Goal: Task Accomplishment & Management: Manage account settings

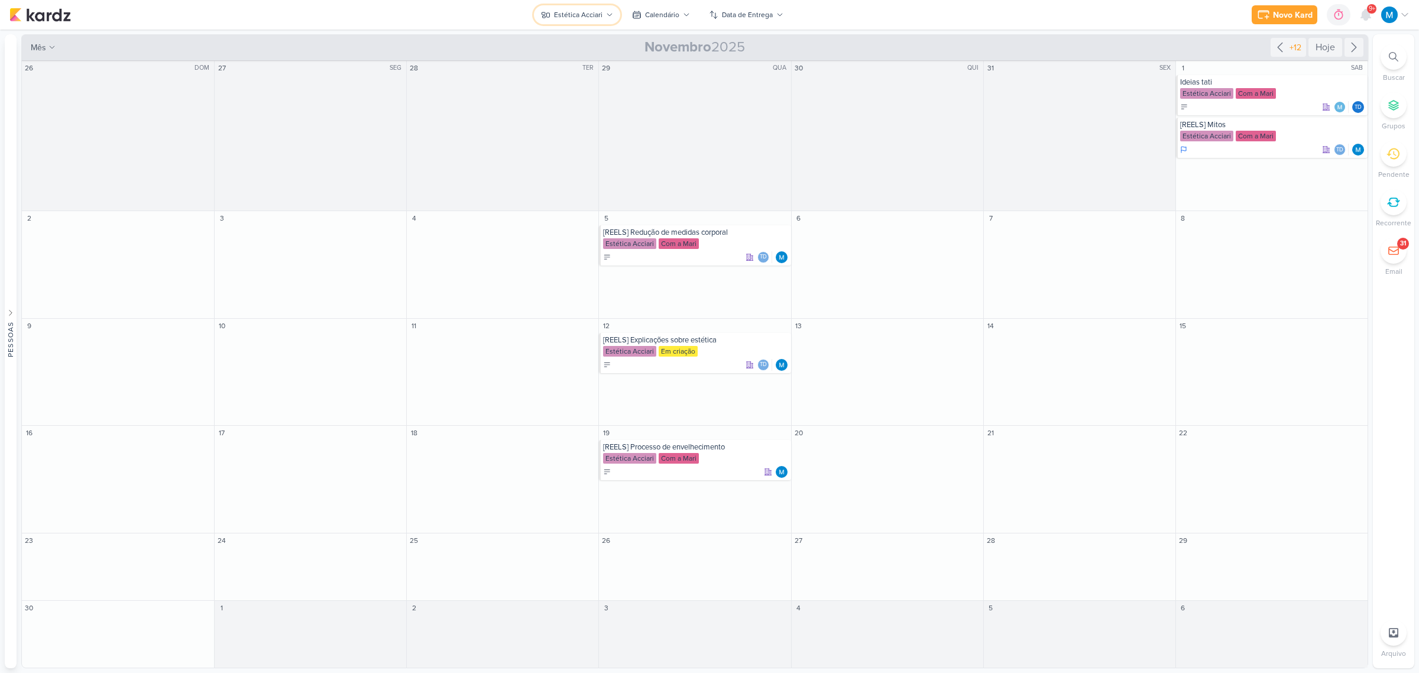
click at [606, 15] on icon at bounding box center [609, 14] width 7 height 7
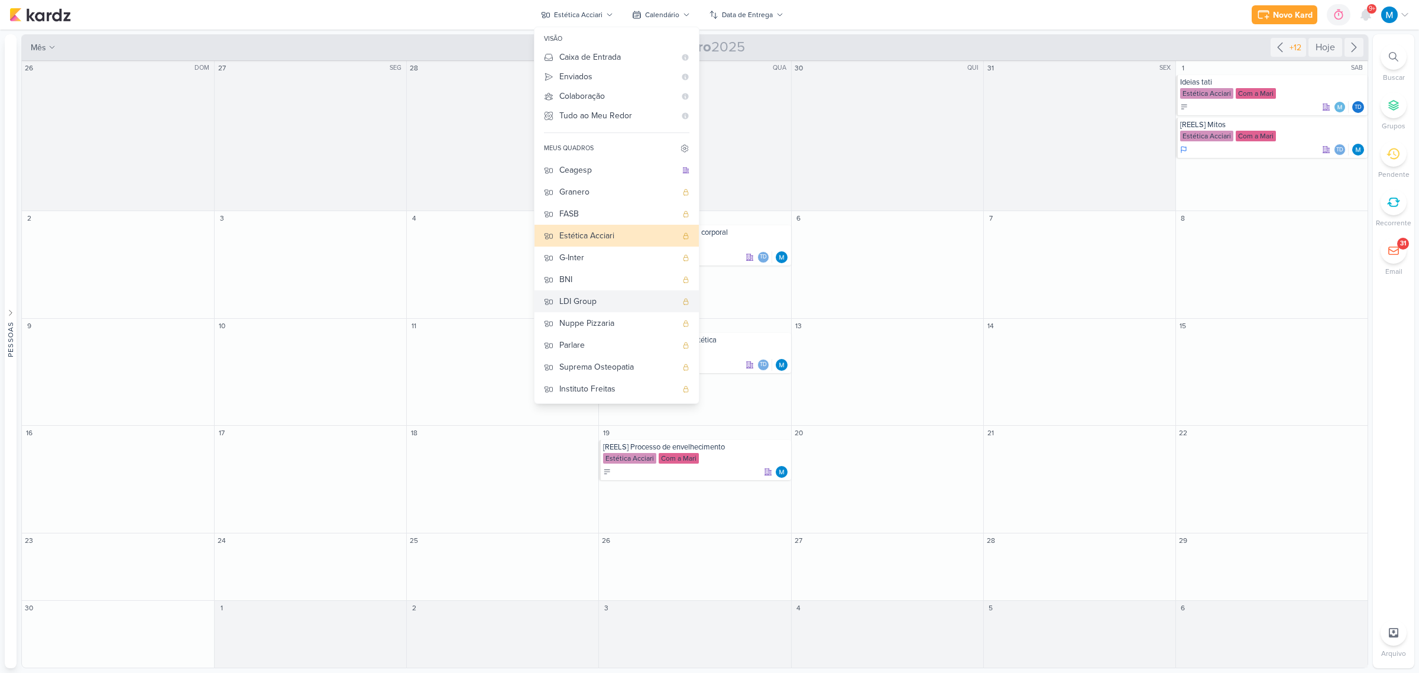
click at [590, 297] on div "LDI Group" at bounding box center [617, 301] width 117 height 12
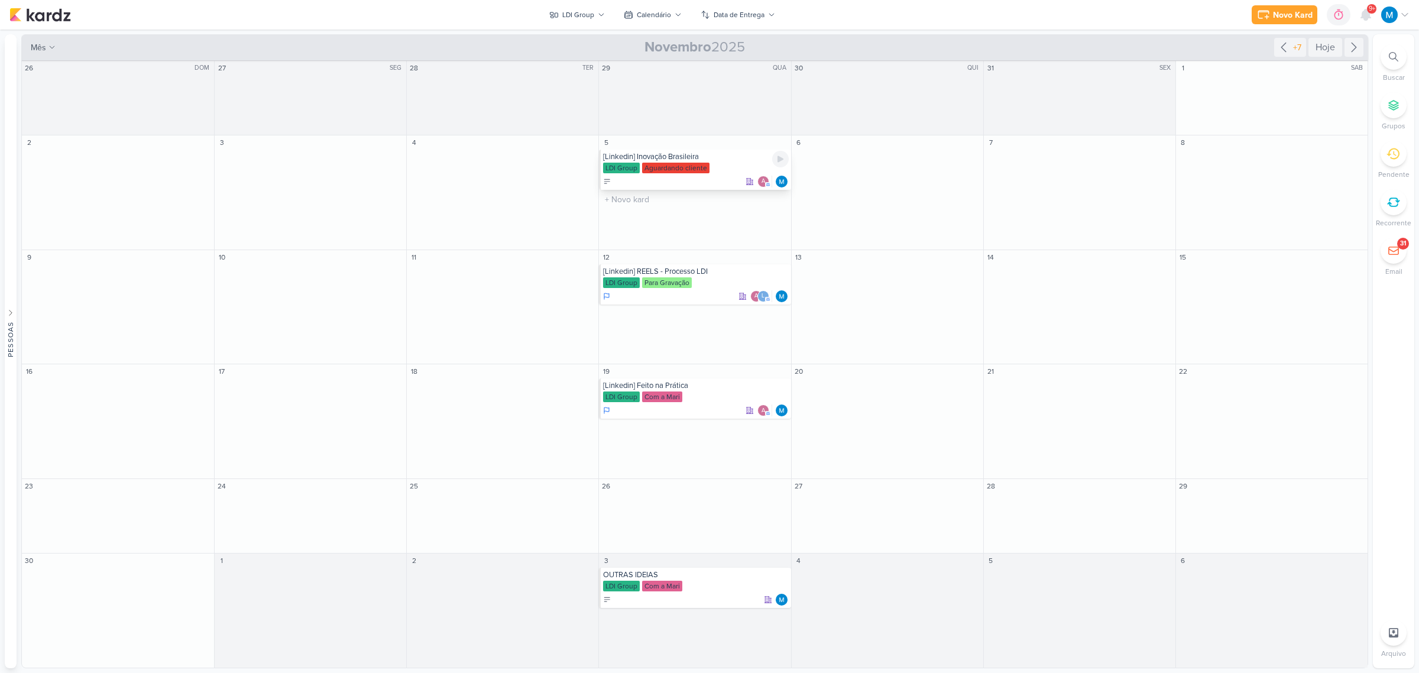
click at [689, 153] on div "[Linkedin] Inovação Brasileira" at bounding box center [695, 156] width 185 height 9
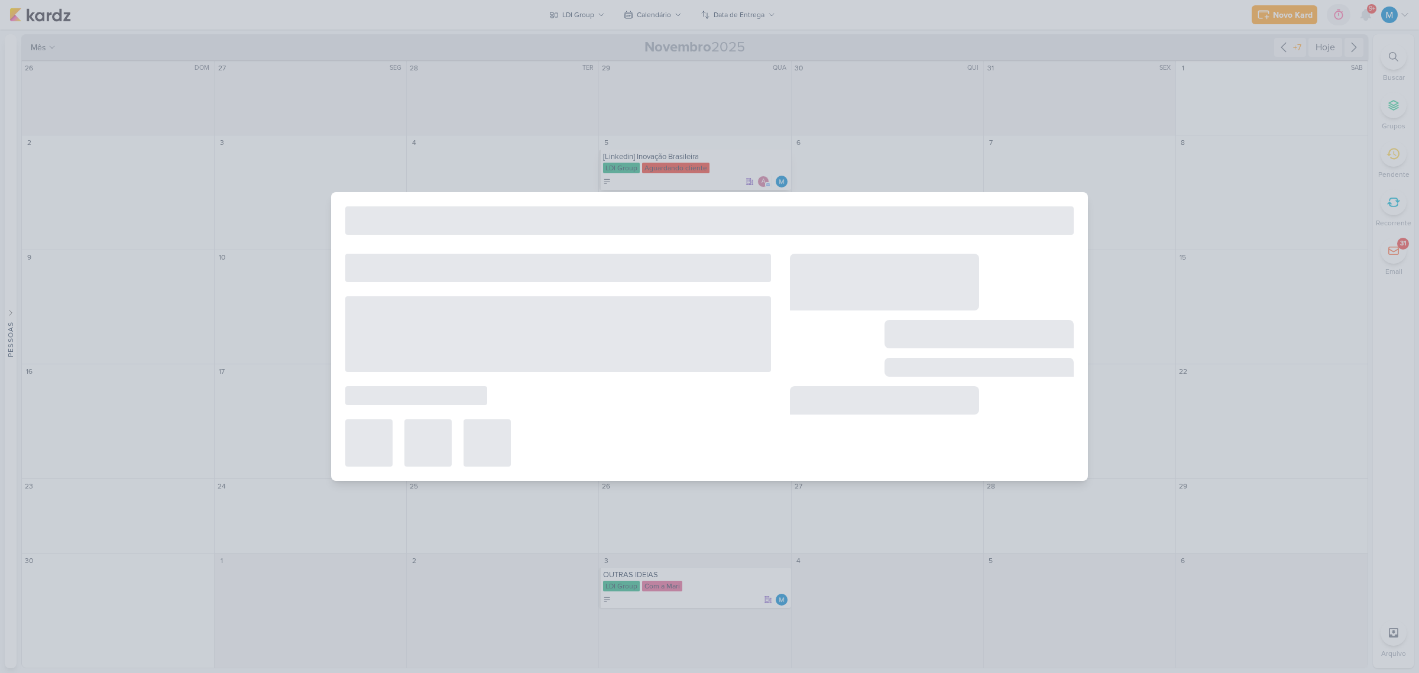
type input "[Linkedin] Inovação Brasileira"
type input "[DATE] 23:59"
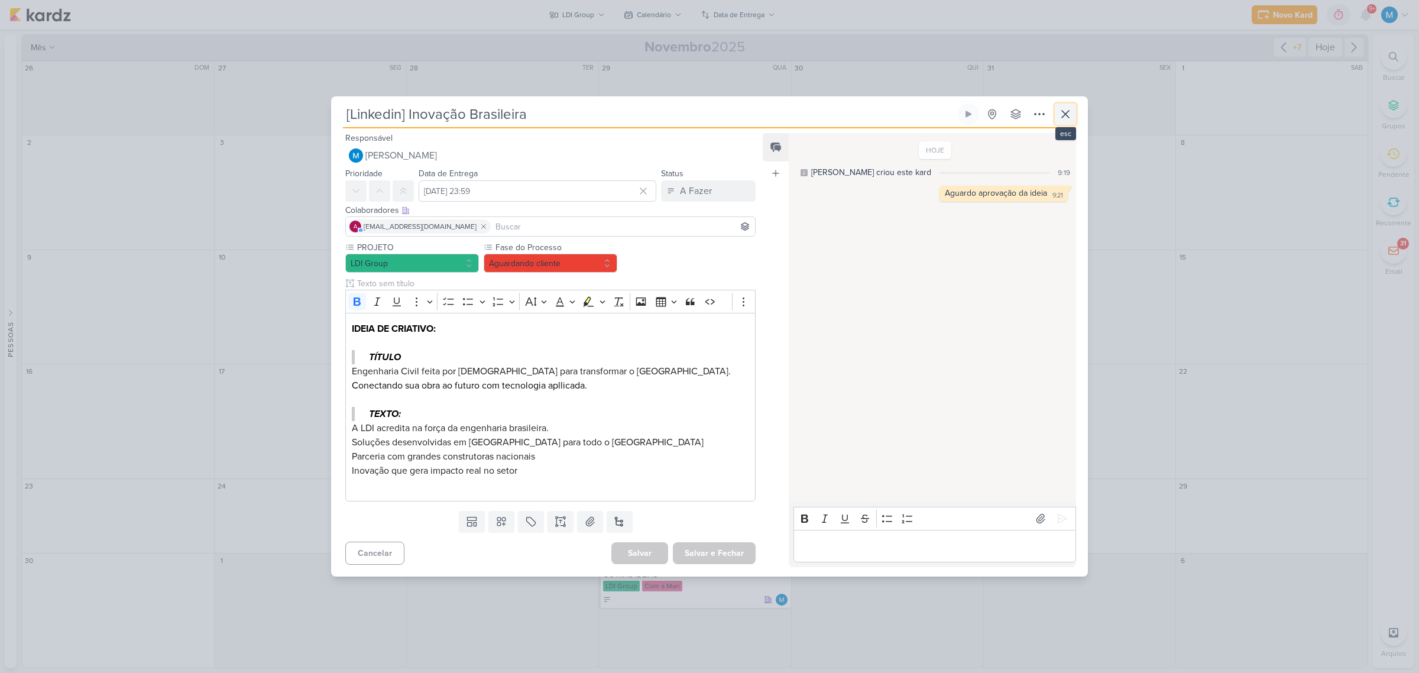
click at [1065, 114] on icon at bounding box center [1065, 114] width 7 height 7
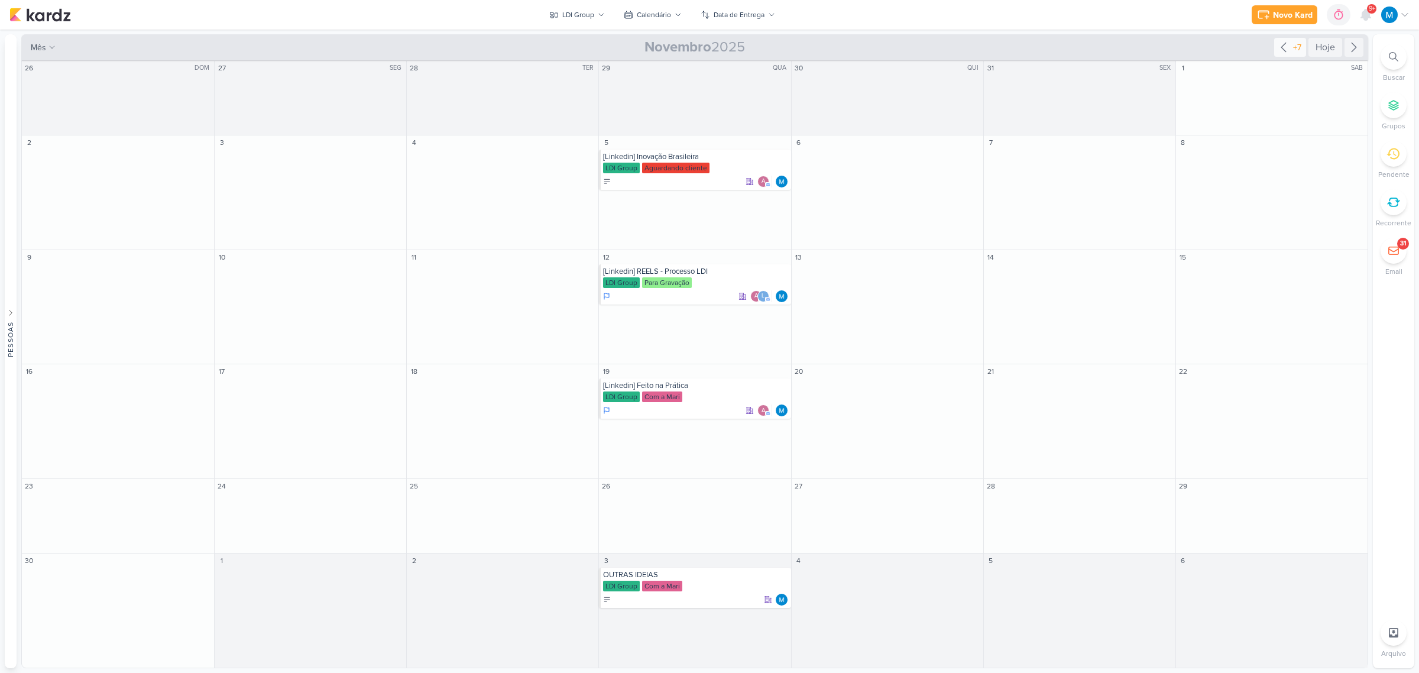
click at [1291, 48] on div "+7" at bounding box center [1297, 47] width 13 height 12
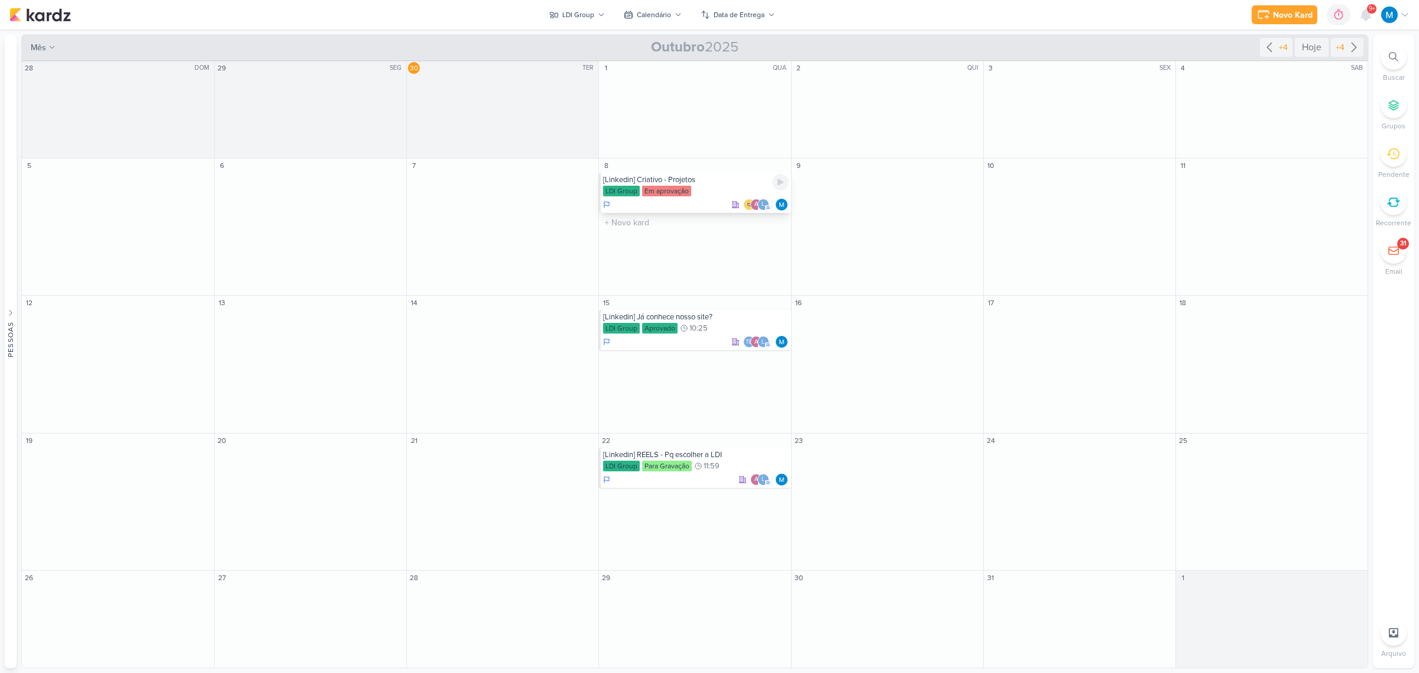
click at [690, 183] on div "[Linkedin] Criativo - Projetos" at bounding box center [695, 179] width 185 height 9
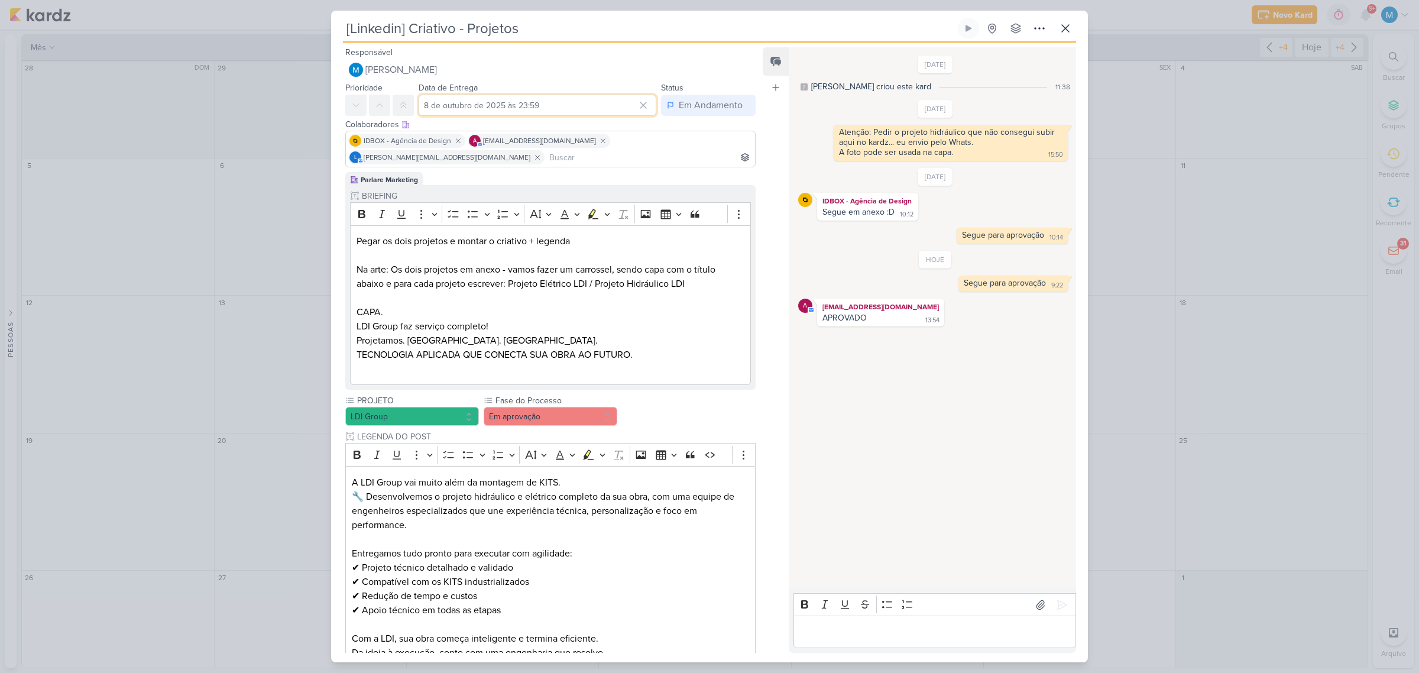
click at [504, 105] on input "8 de outubro de 2025 às 23:59" at bounding box center [538, 105] width 238 height 21
click at [549, 249] on select "00 01 02 03 04 05 06 07 08 09 10 11 12 13 14 15 16 17 18 19 20 21 22 23" at bounding box center [549, 254] width 17 height 14
select select "9"
click at [541, 247] on select "00 01 02 03 04 05 06 07 08 09 10 11 12 13 14 15 16 17 18 19 20 21 22 23" at bounding box center [549, 254] width 17 height 14
type input "[DATE] 09:59"
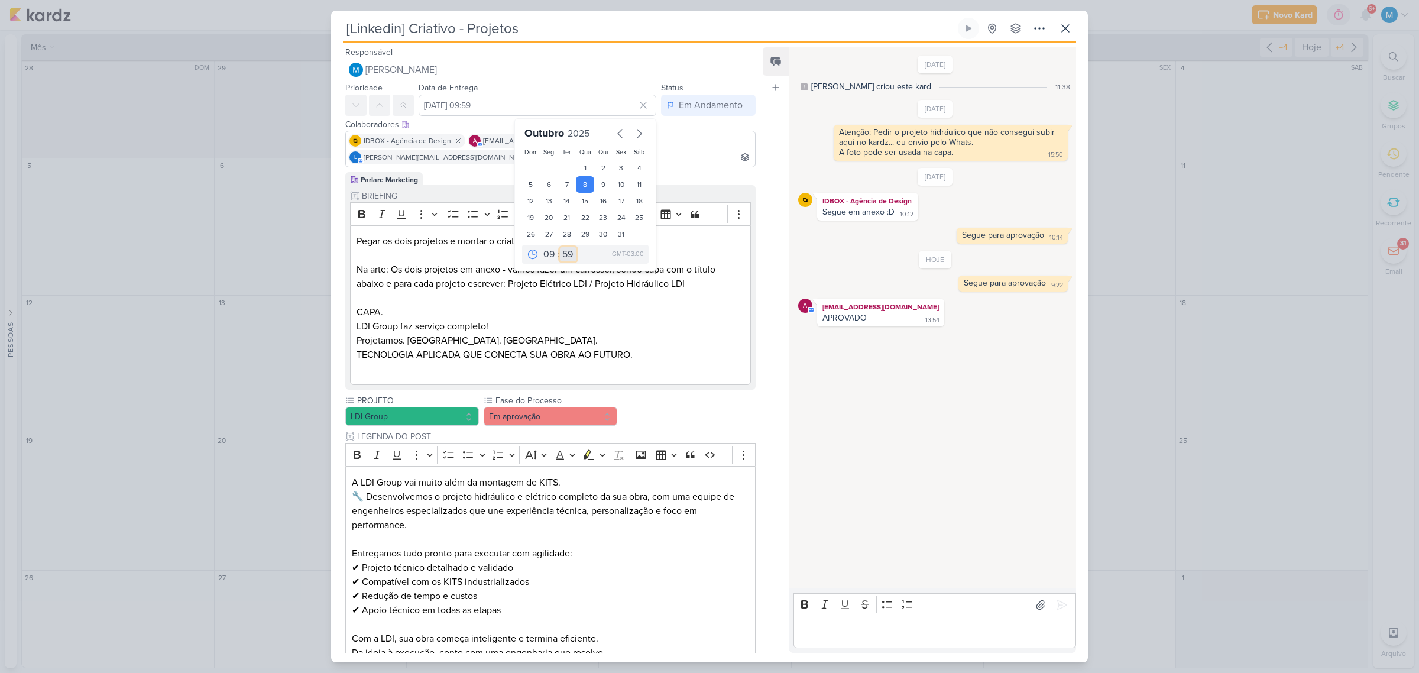
click at [562, 257] on select "00 05 10 15 20 25 30 35 40 45 50 55 59" at bounding box center [568, 254] width 17 height 14
select select "35"
click at [560, 247] on select "00 05 10 15 20 25 30 35 40 45 50 55 59" at bounding box center [568, 254] width 17 height 14
type input "[DATE] 09:35"
click at [658, 394] on div "PROJETO LDI Group Fase do Processo" at bounding box center [550, 580] width 410 height 373
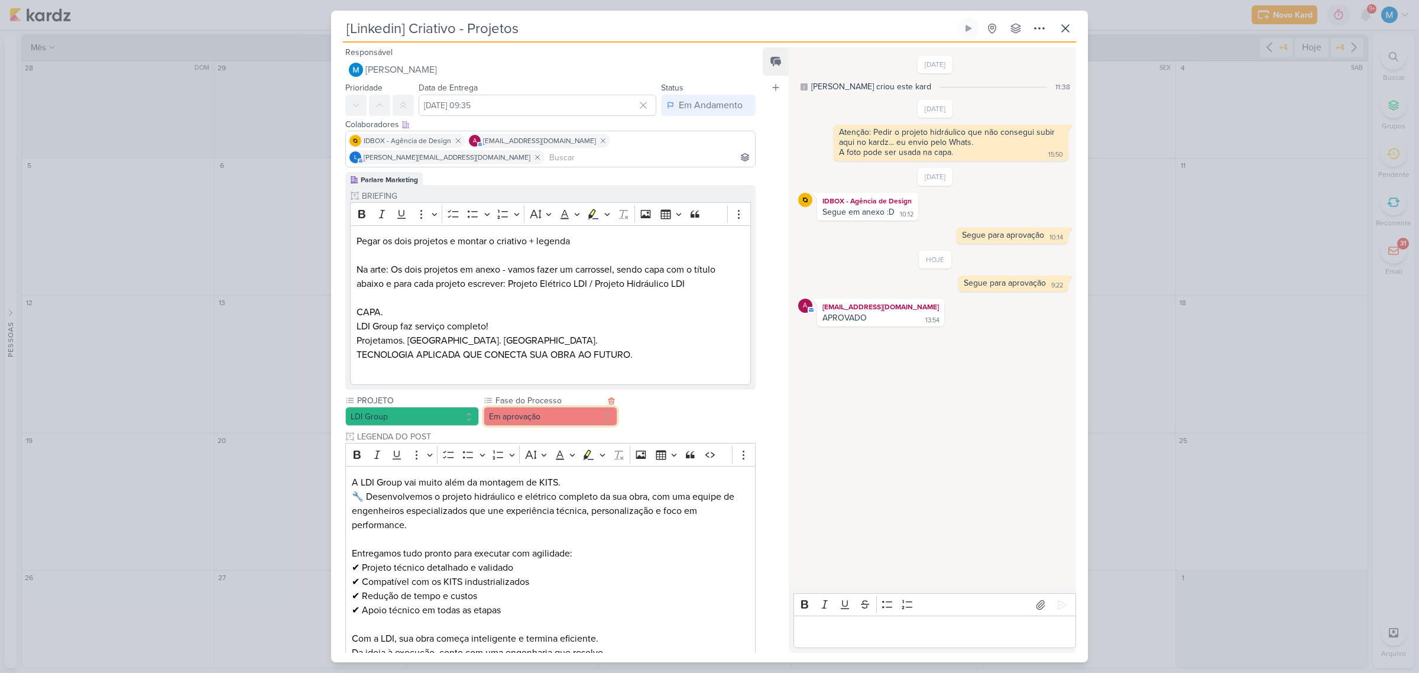
click at [570, 407] on button "Em aprovação" at bounding box center [551, 416] width 134 height 19
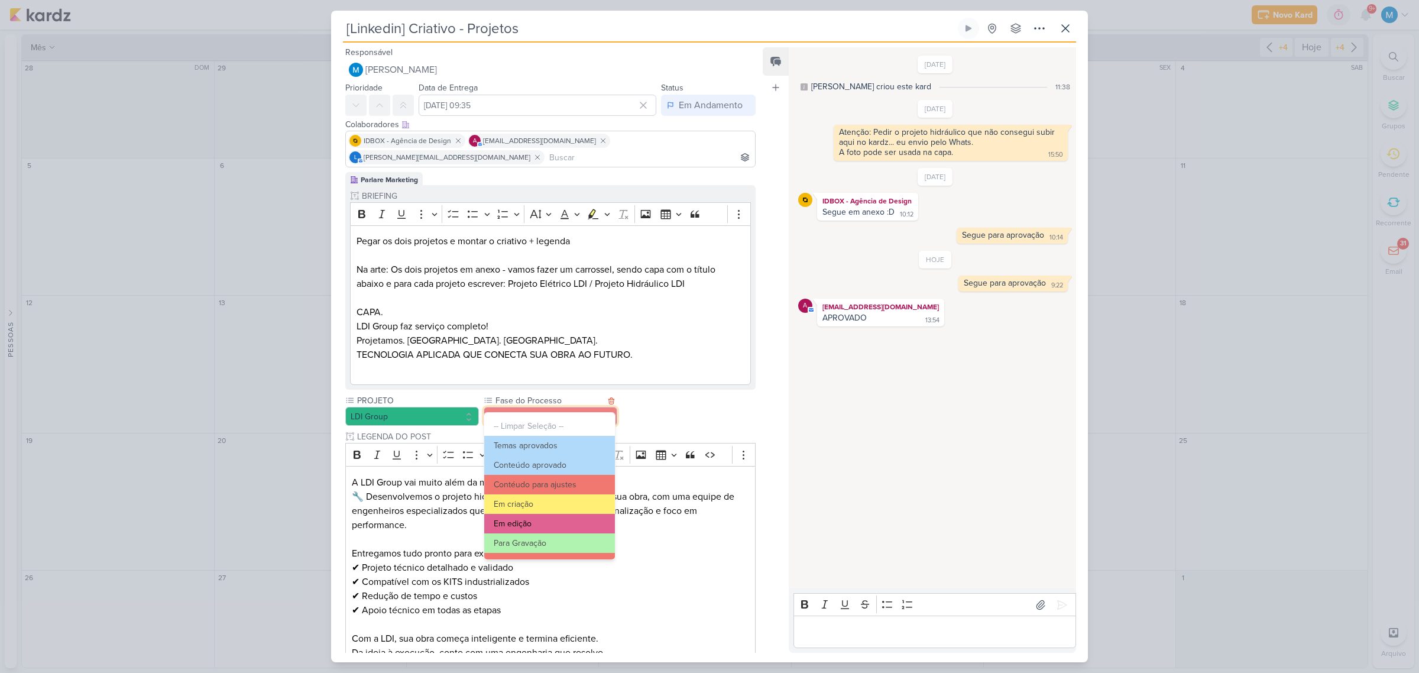
scroll to position [74, 0]
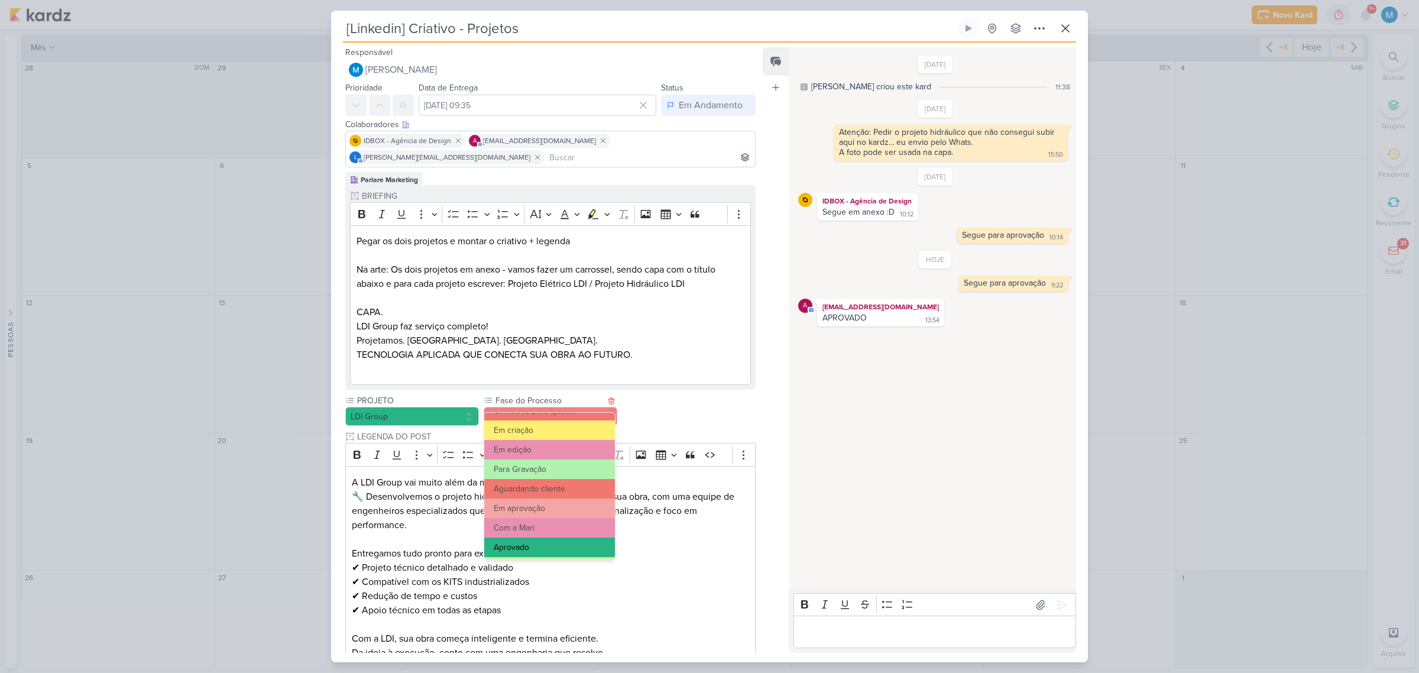
click at [542, 543] on button "Aprovado" at bounding box center [549, 547] width 131 height 20
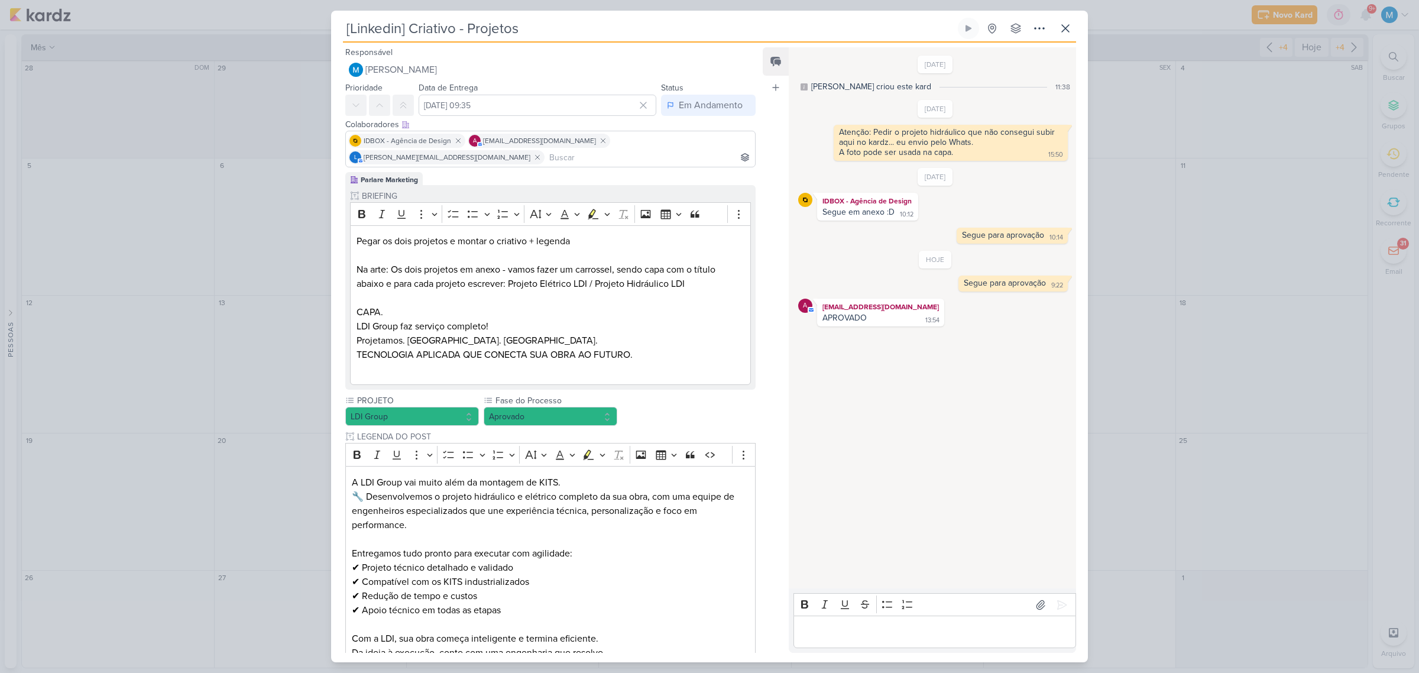
click at [698, 402] on div "PROJETO LDI Group Fase do Processo" at bounding box center [550, 580] width 410 height 373
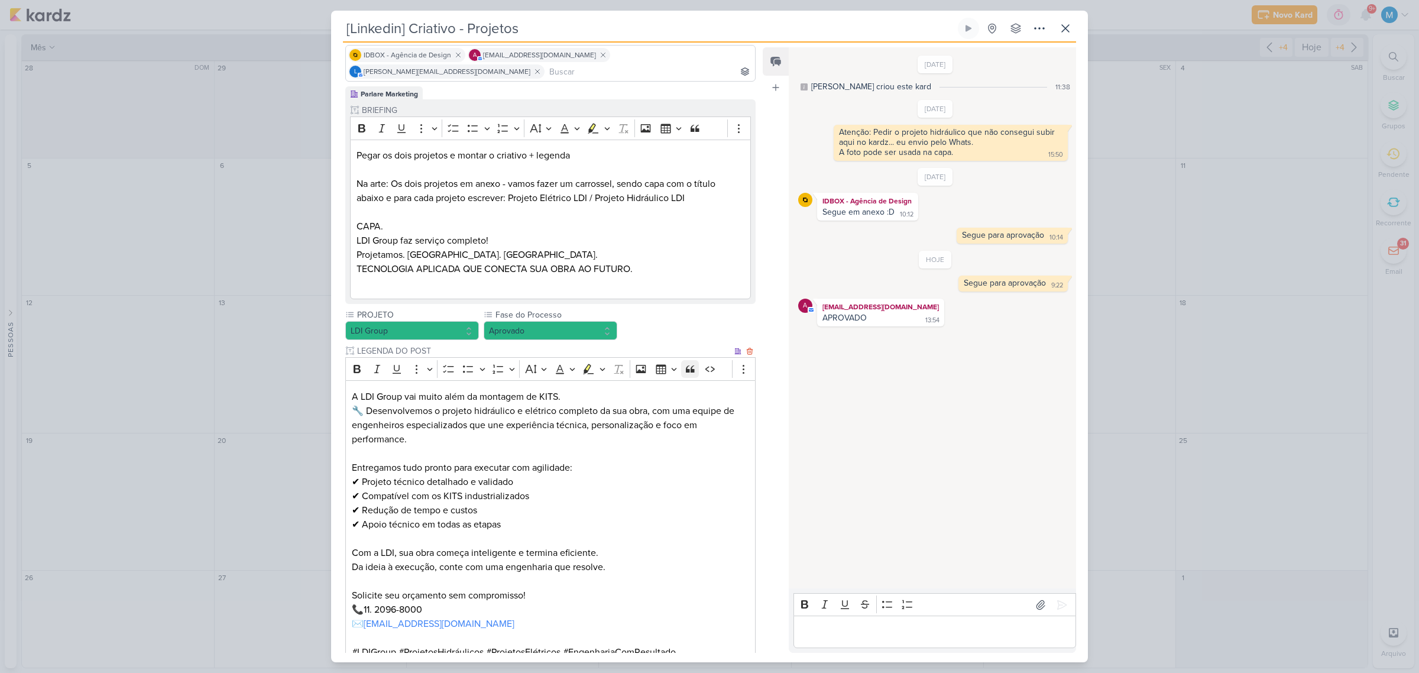
scroll to position [234, 0]
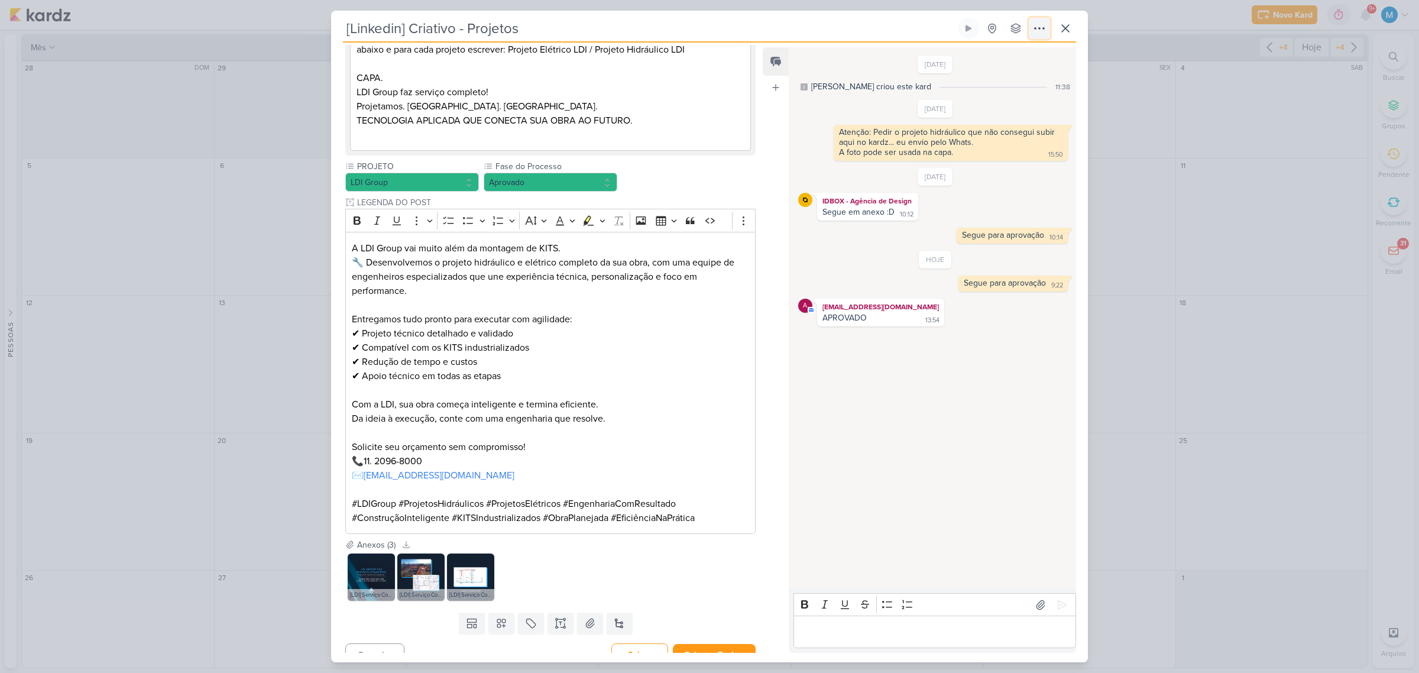
click at [1035, 31] on icon at bounding box center [1039, 28] width 14 height 14
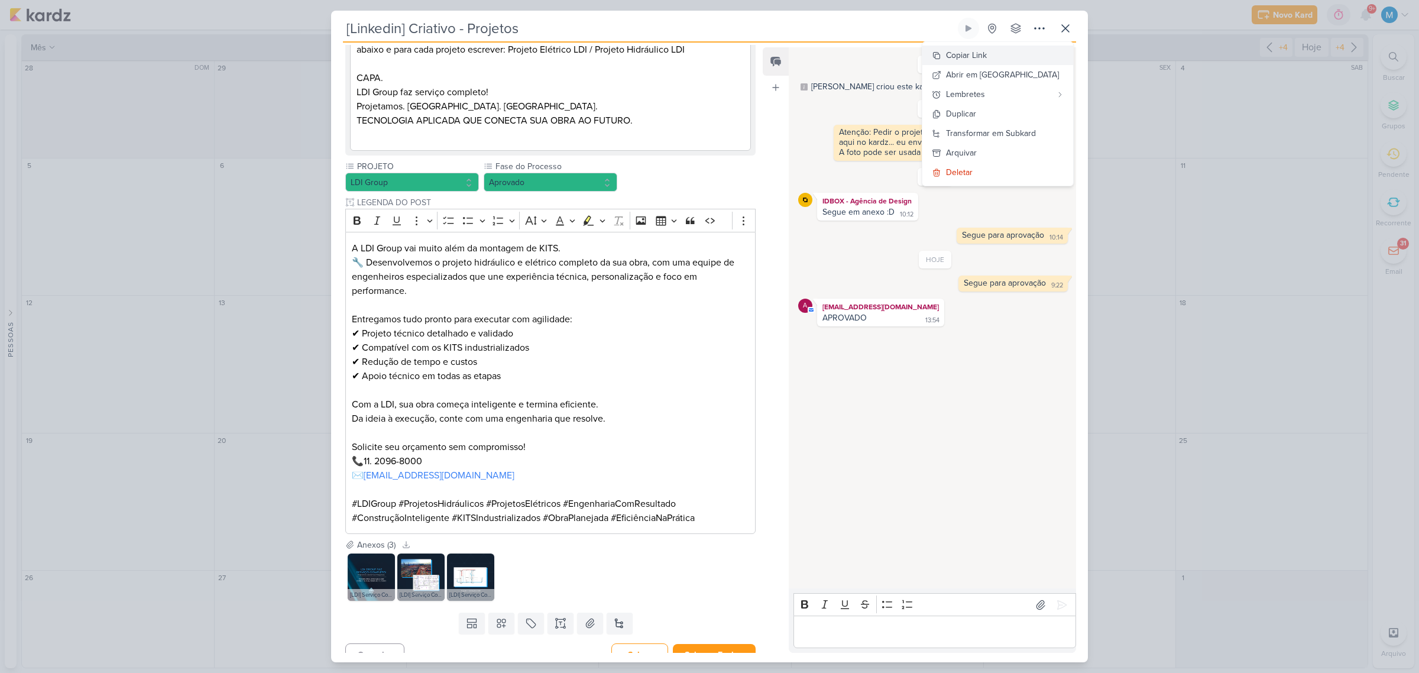
click at [1033, 47] on button "Copiar Link" at bounding box center [997, 56] width 151 height 20
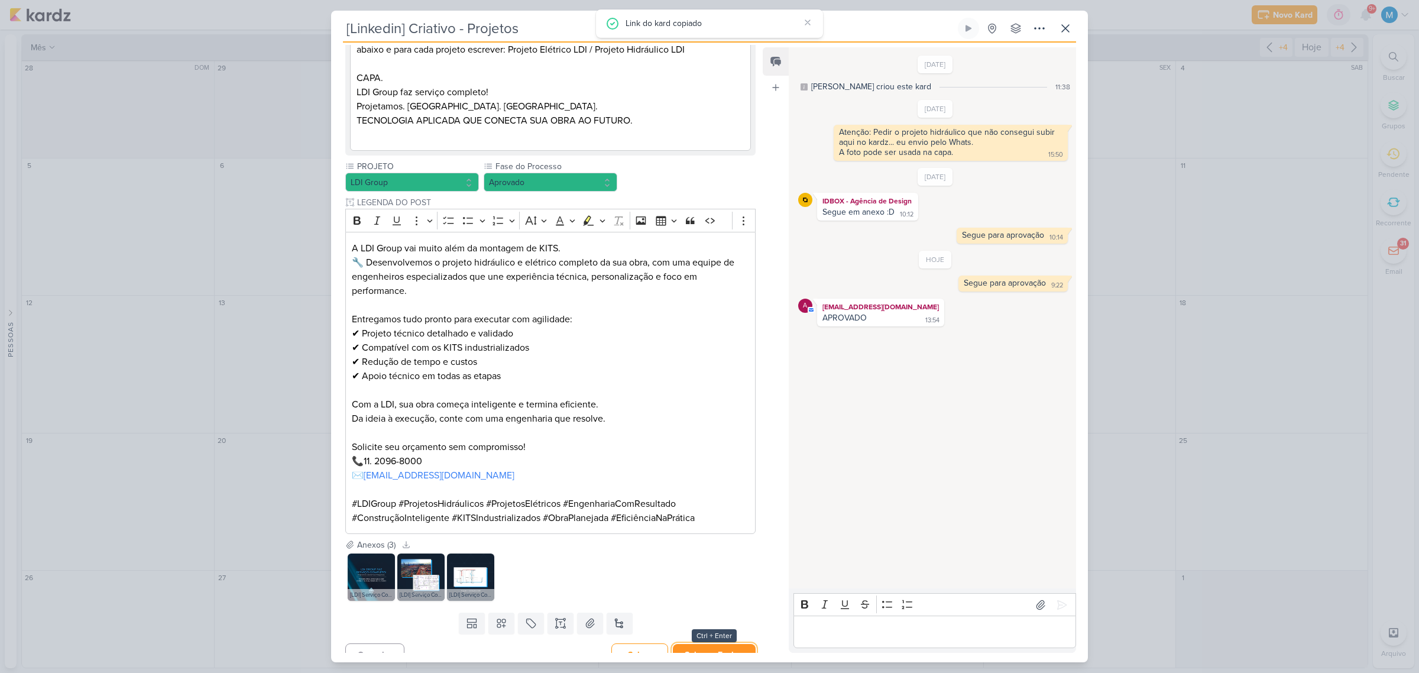
click at [712, 644] on button "Salvar e Fechar" at bounding box center [714, 655] width 83 height 22
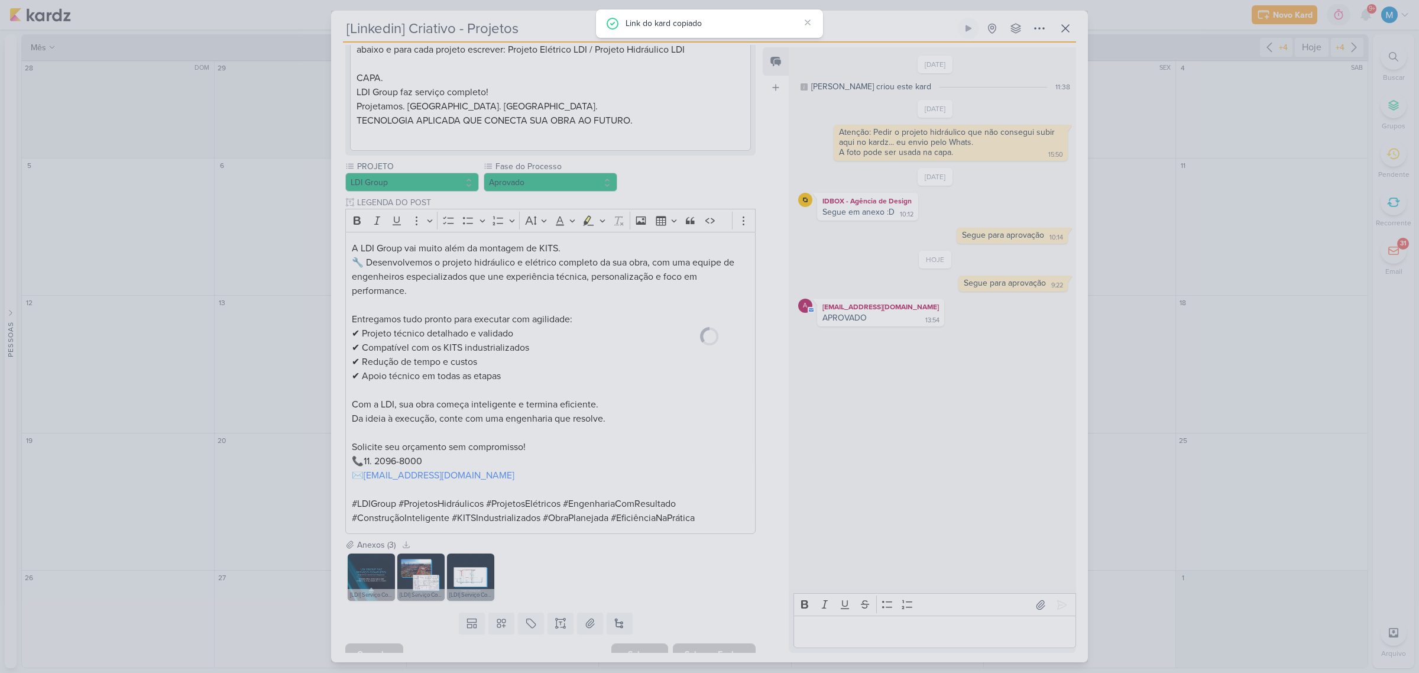
scroll to position [232, 0]
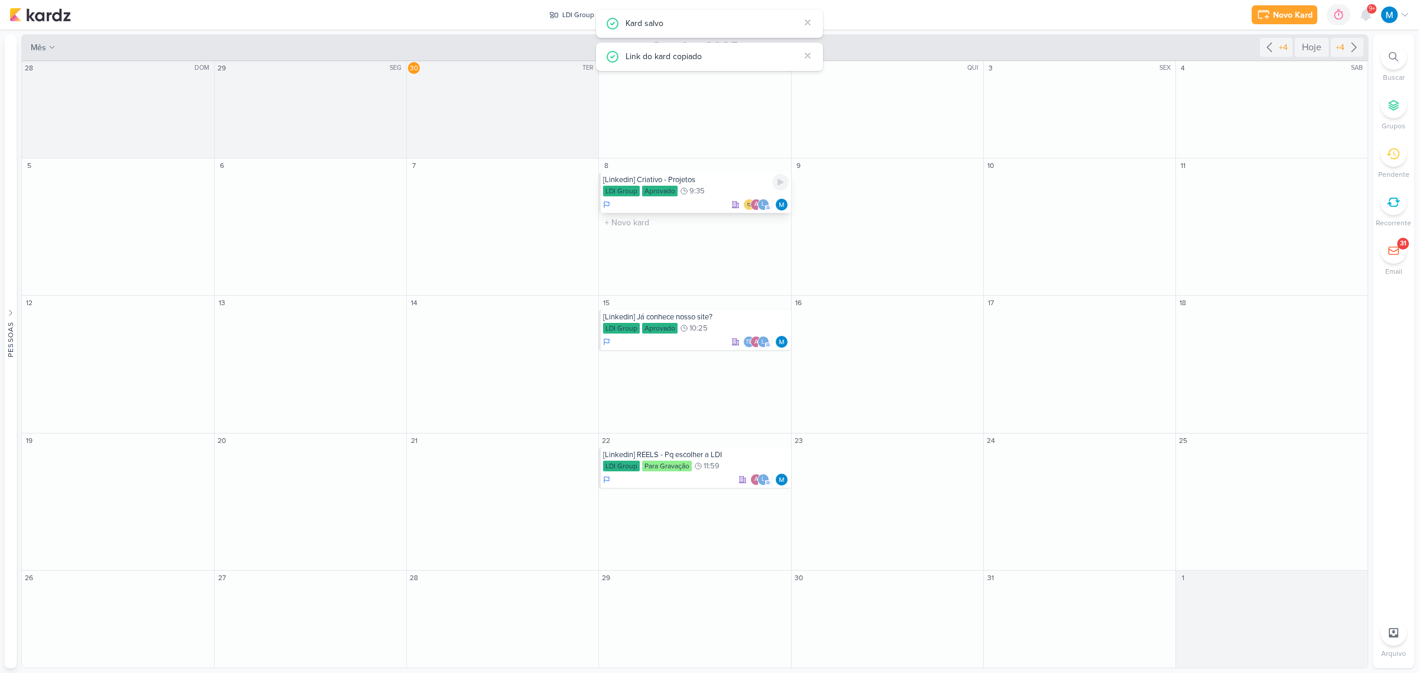
click at [706, 184] on div "[Linkedin] Criativo - Projetos" at bounding box center [695, 179] width 185 height 9
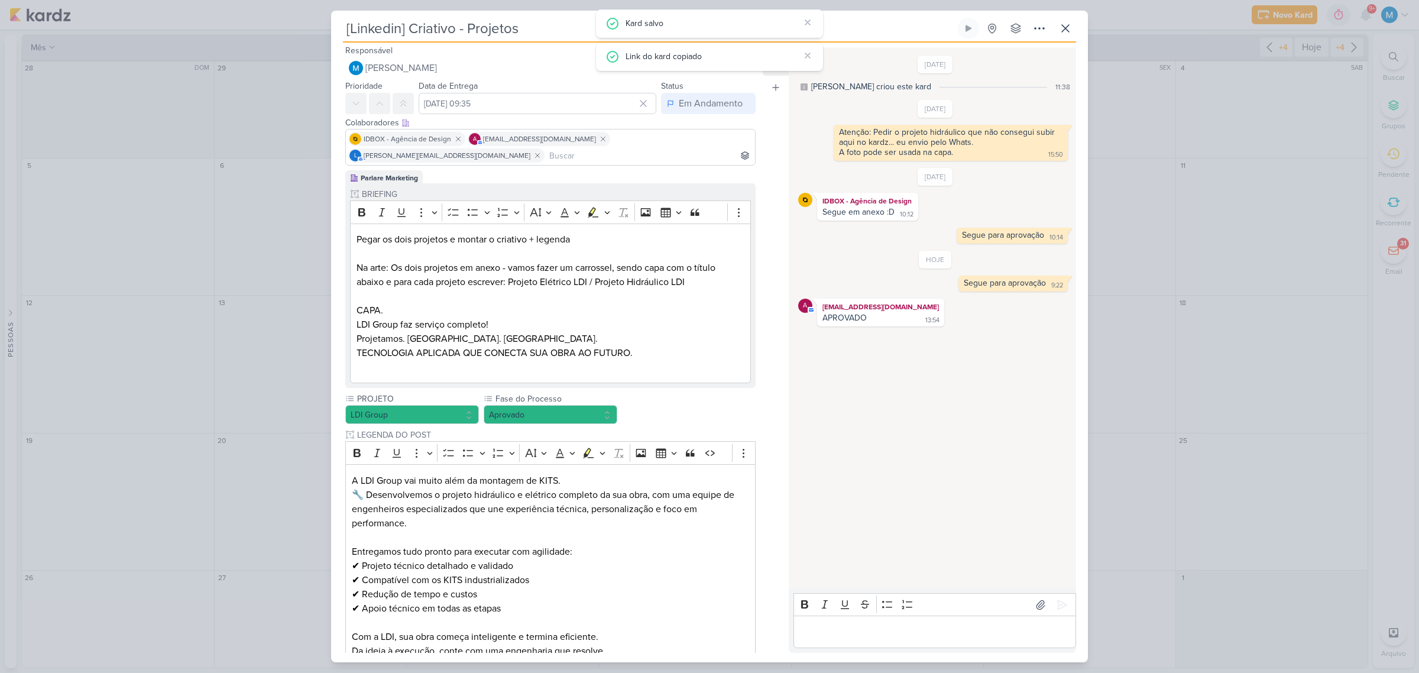
scroll to position [0, 0]
click at [702, 150] on input at bounding box center [650, 157] width 206 height 14
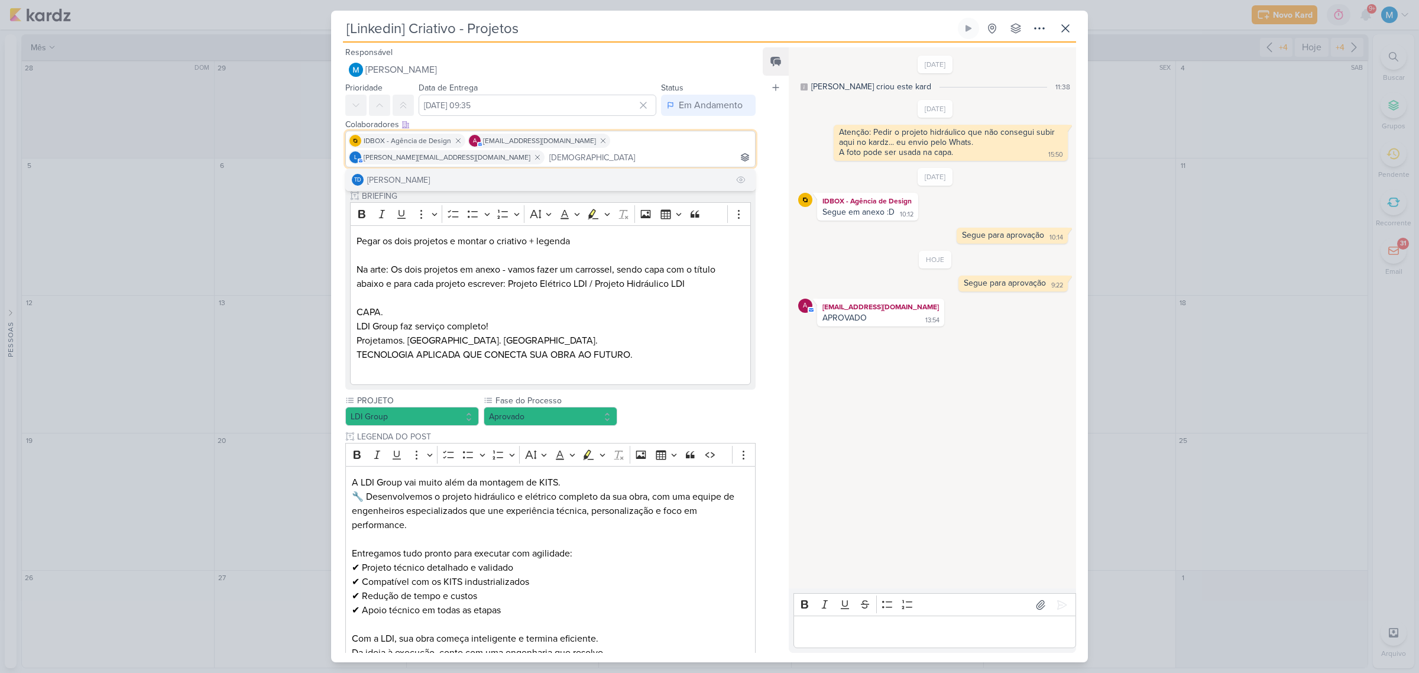
type input "[DEMOGRAPHIC_DATA]"
click at [560, 169] on button "Td Thais de carvalho" at bounding box center [550, 179] width 409 height 21
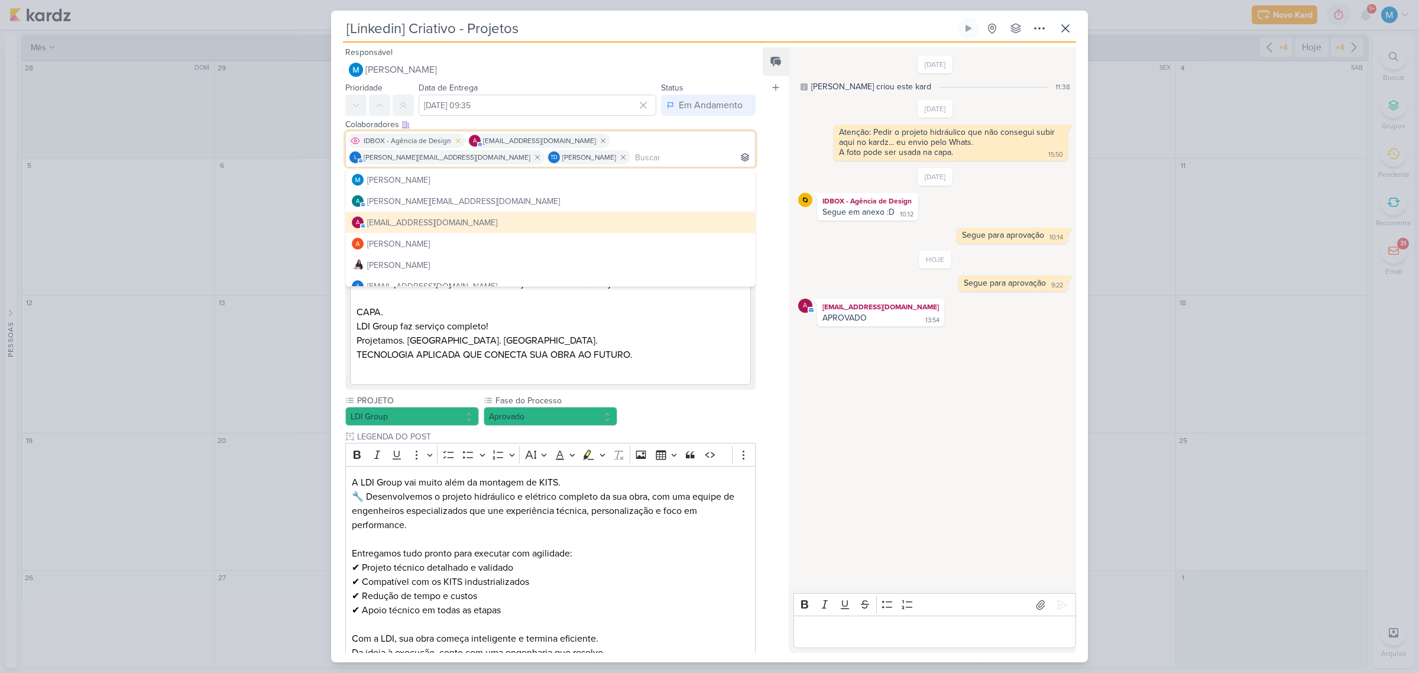
click at [458, 141] on icon at bounding box center [458, 141] width 8 height 8
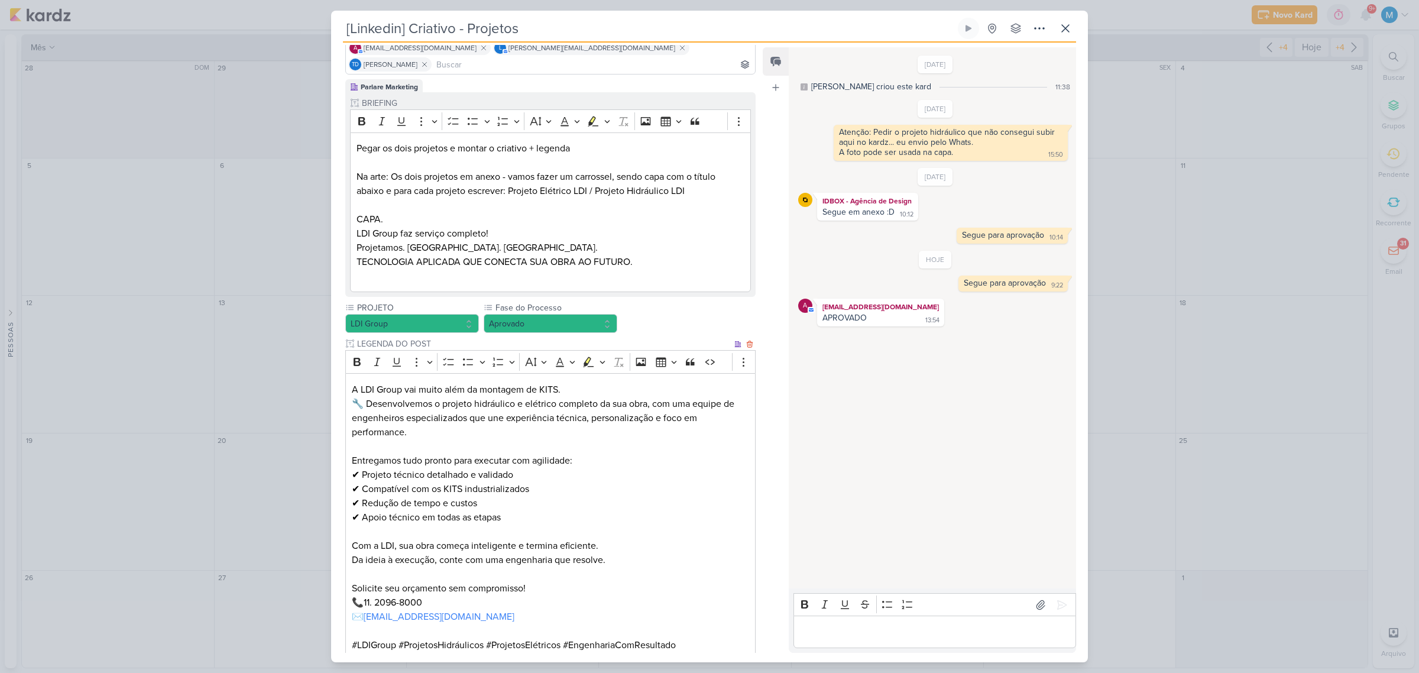
scroll to position [234, 0]
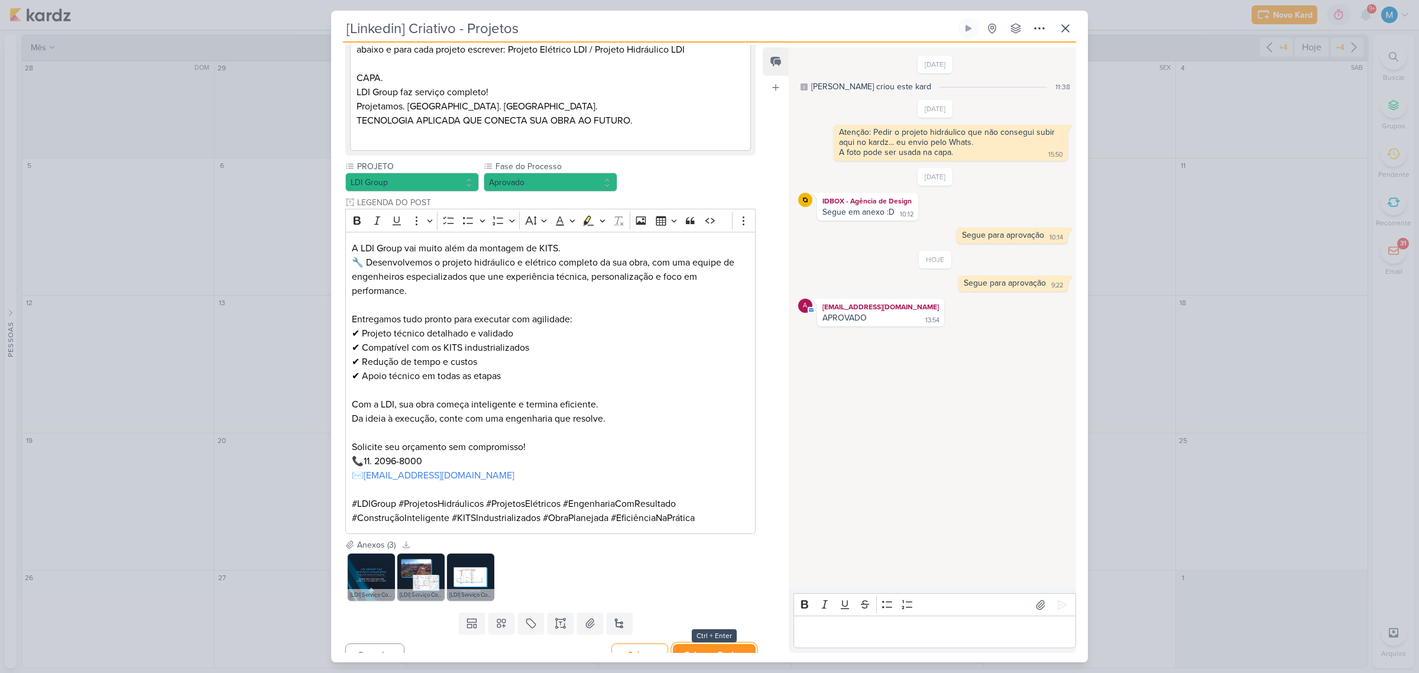
click at [740, 644] on button "Salvar e Fechar" at bounding box center [714, 655] width 83 height 22
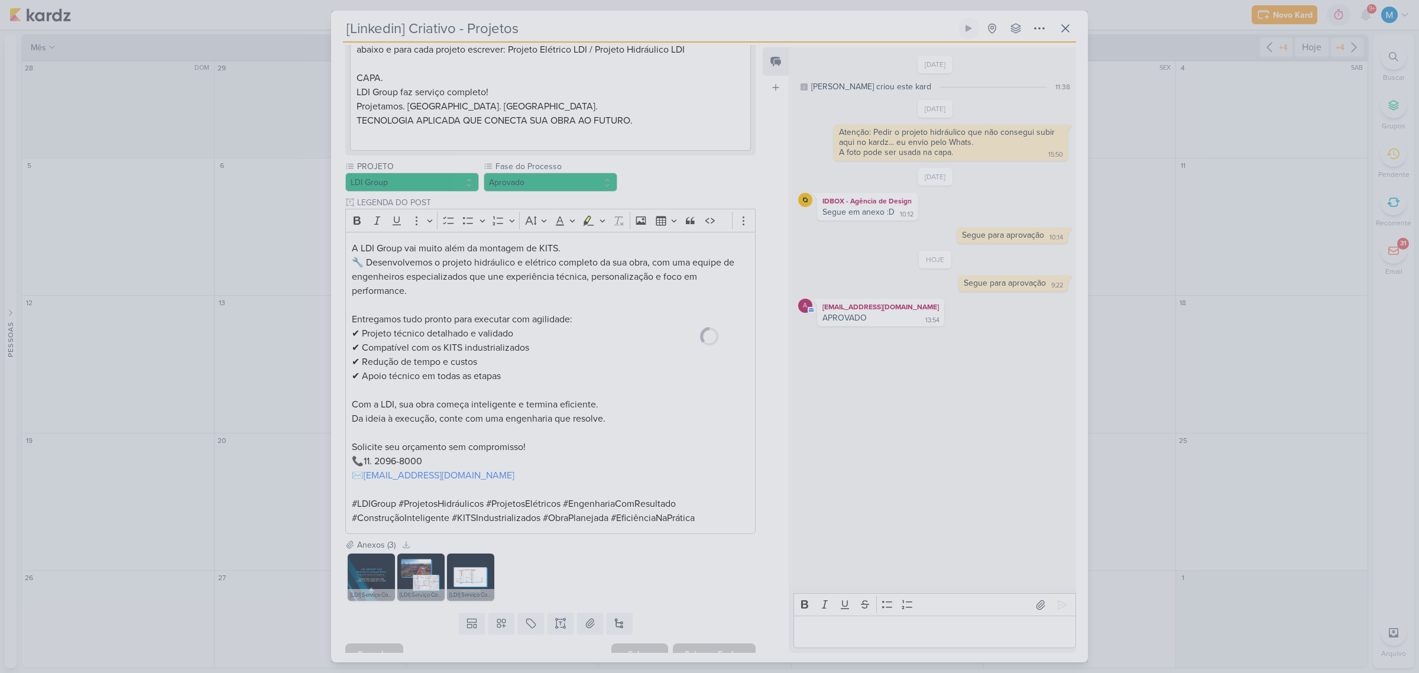
scroll to position [232, 0]
